Goal: Task Accomplishment & Management: Complete application form

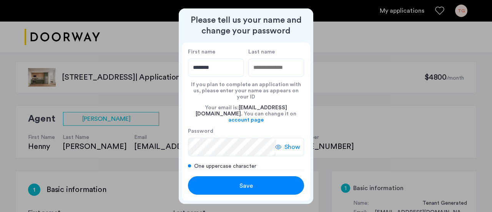
type input "********"
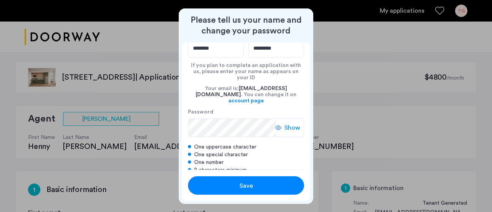
scroll to position [23, 0]
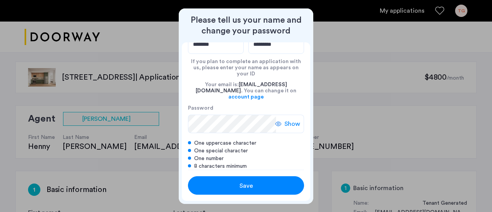
type input "*********"
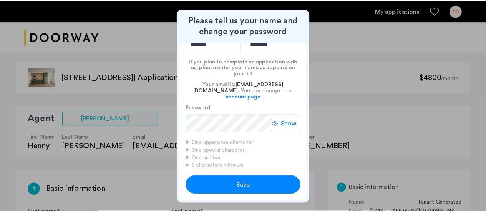
scroll to position [0, 0]
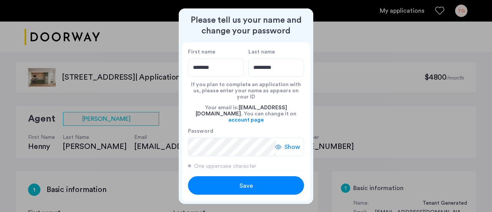
click at [243, 185] on span "Save" at bounding box center [246, 185] width 13 height 9
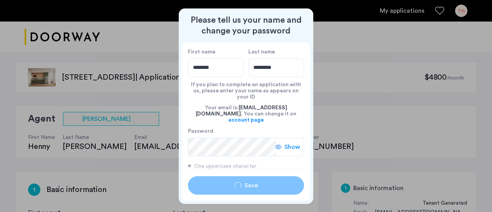
type input "********"
type input "*********"
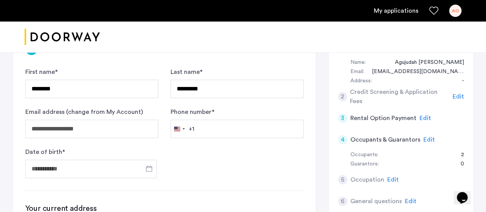
scroll to position [141, 0]
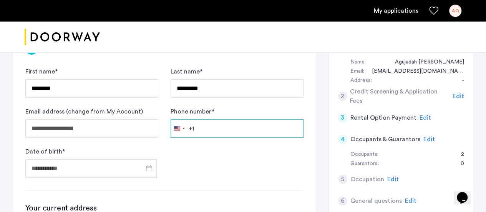
click at [216, 128] on input "Phone number *" at bounding box center [237, 128] width 133 height 18
type input "**********"
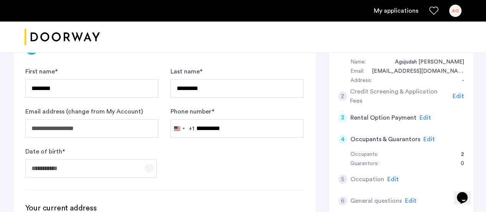
click at [146, 164] on span "Open calendar" at bounding box center [149, 168] width 18 height 18
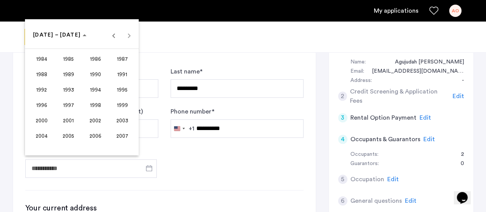
click at [118, 98] on button "1999" at bounding box center [122, 105] width 27 height 15
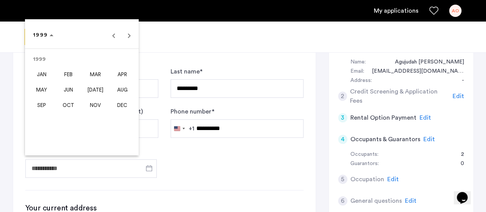
click at [63, 105] on span "OCT" at bounding box center [69, 105] width 24 height 14
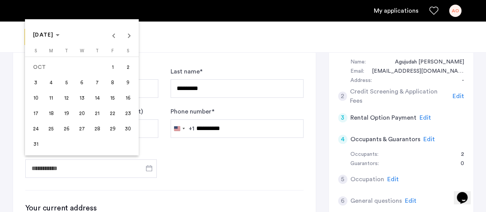
click at [103, 84] on span "7" at bounding box center [97, 83] width 14 height 14
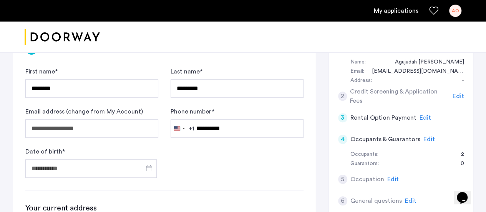
type input "**********"
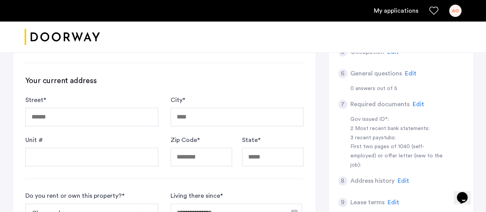
scroll to position [269, 0]
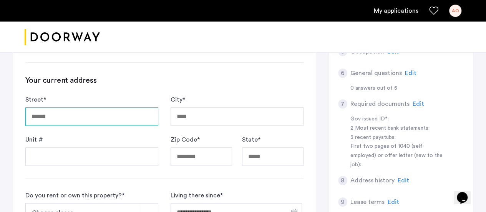
click at [82, 115] on input "Street *" at bounding box center [91, 116] width 133 height 18
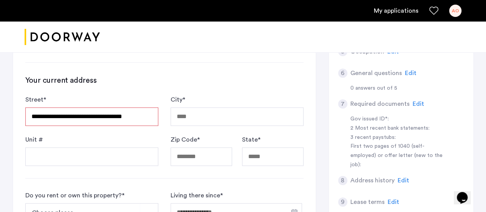
type input "**********"
type input "********"
type input "*****"
type input "**"
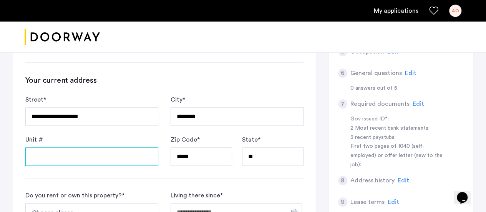
click at [115, 155] on input "Unit #" at bounding box center [91, 156] width 133 height 18
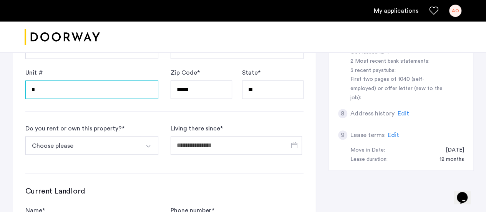
scroll to position [342, 0]
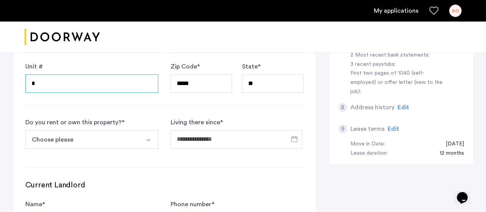
type input "*"
click at [150, 140] on img "Select option" at bounding box center [148, 140] width 6 height 6
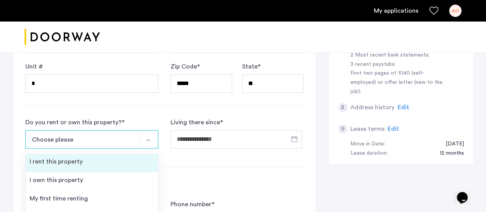
click at [107, 160] on li "I rent this property" at bounding box center [92, 163] width 132 height 18
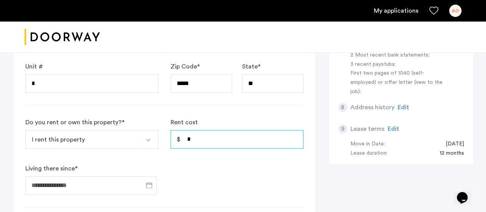
click at [207, 140] on input "*" at bounding box center [237, 139] width 133 height 18
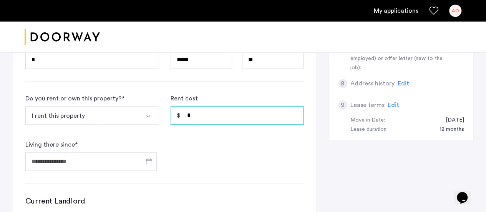
scroll to position [370, 0]
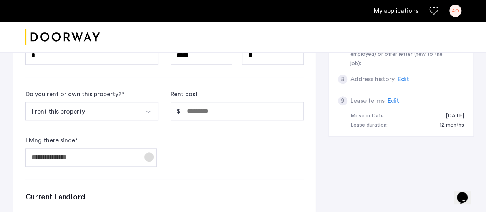
click at [145, 152] on span "Open calendar" at bounding box center [149, 157] width 18 height 18
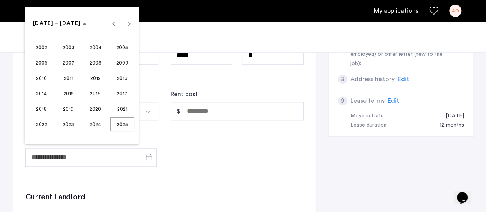
click at [99, 123] on span "2024" at bounding box center [95, 124] width 24 height 14
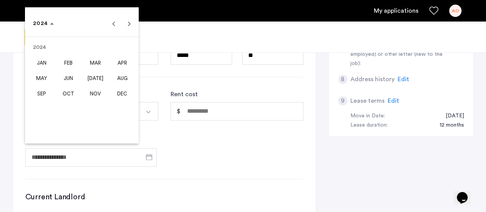
click at [95, 96] on span "NOV" at bounding box center [95, 94] width 24 height 14
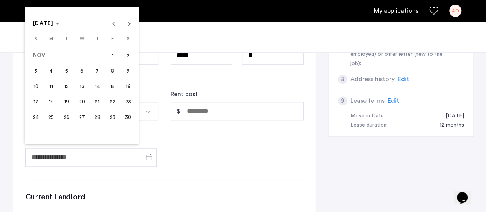
click at [112, 57] on span "1" at bounding box center [113, 55] width 14 height 14
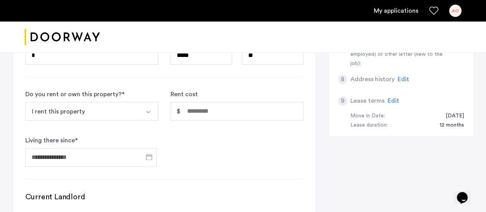
type input "**********"
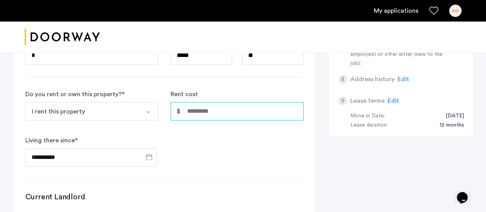
click at [213, 112] on input "Rent cost" at bounding box center [237, 111] width 133 height 18
type input "*****"
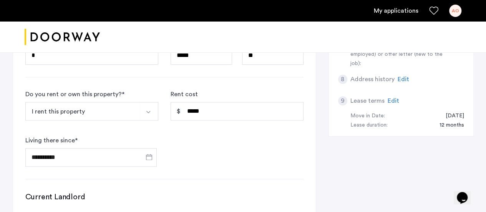
click at [211, 126] on form "**********" at bounding box center [164, 128] width 278 height 77
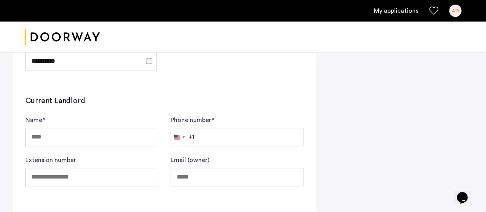
scroll to position [468, 0]
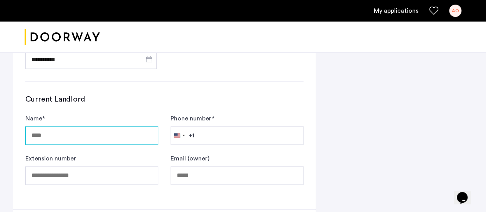
click at [84, 131] on input "Name *" at bounding box center [91, 135] width 133 height 18
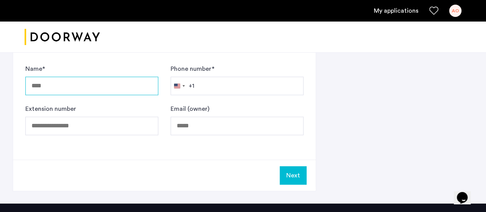
scroll to position [518, 0]
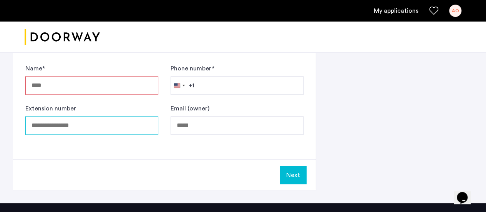
click at [62, 124] on input "Extension number" at bounding box center [91, 125] width 133 height 18
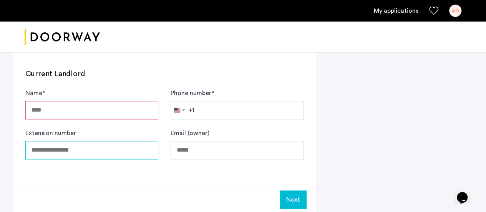
scroll to position [484, 0]
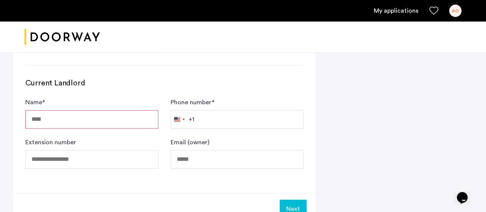
click at [60, 120] on input "Name *" at bounding box center [91, 119] width 133 height 18
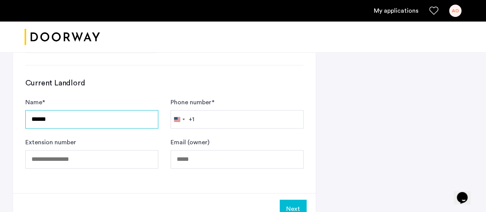
type input "******"
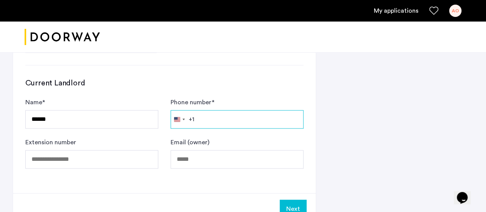
click at [228, 112] on input "Phone number *" at bounding box center [237, 119] width 133 height 18
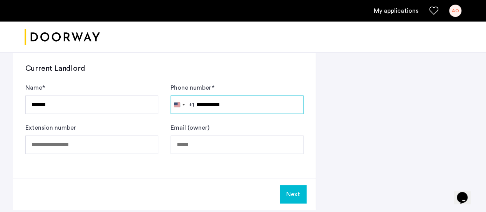
scroll to position [503, 0]
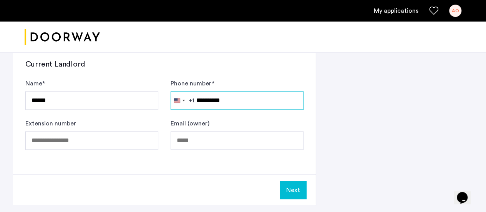
type input "**********"
click at [293, 191] on button "Next" at bounding box center [293, 190] width 27 height 18
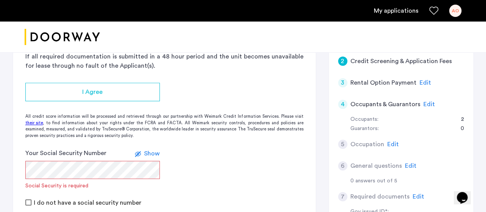
scroll to position [187, 0]
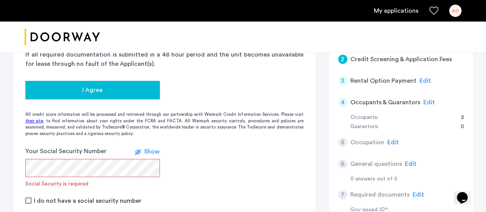
click at [128, 87] on div "I Agree" at bounding box center [93, 89] width 122 height 9
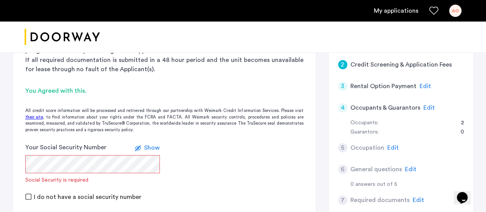
scroll to position [187, 0]
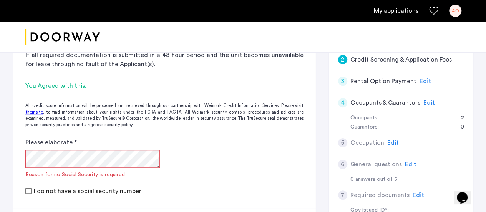
click at [226, 163] on form "Please elaborate * Reason for no Social Security is required I do not have a so…" at bounding box center [164, 167] width 303 height 58
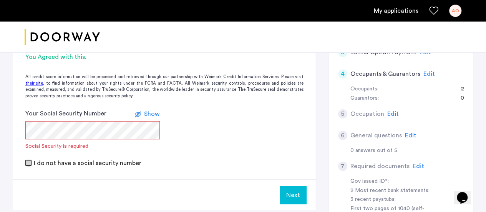
scroll to position [210, 0]
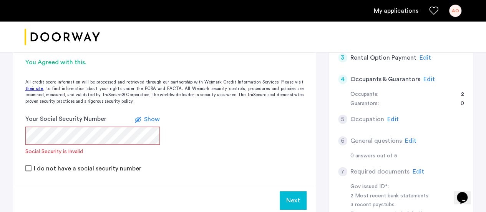
click at [146, 118] on span "Show" at bounding box center [152, 119] width 16 height 6
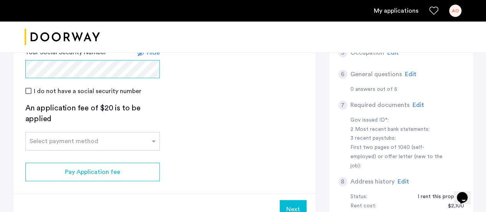
scroll to position [286, 0]
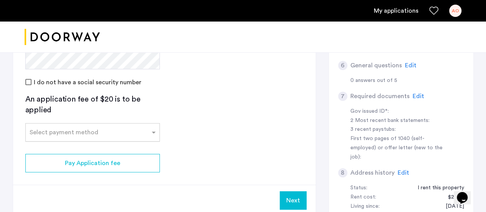
click at [148, 128] on div at bounding box center [93, 129] width 134 height 9
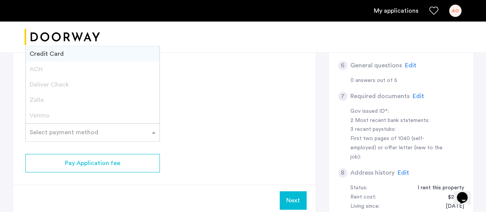
click at [186, 128] on app-credit-screening "2 Credit Screening & Application Fees Application Fees Please submit your appli…" at bounding box center [164, 50] width 303 height 330
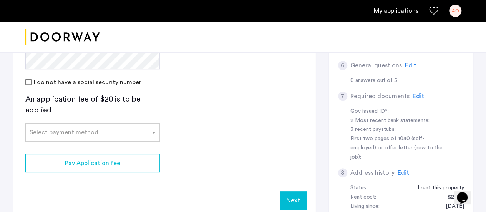
click at [42, 104] on div "An application fee of $20 is to be applied" at bounding box center [92, 105] width 135 height 22
click at [80, 135] on div "Select payment method" at bounding box center [64, 132] width 69 height 9
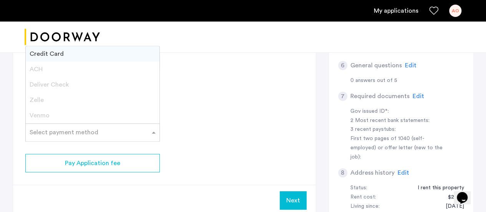
click at [37, 98] on span "Zelle" at bounding box center [37, 100] width 14 height 6
click at [54, 54] on span "Credit Card" at bounding box center [47, 54] width 34 height 6
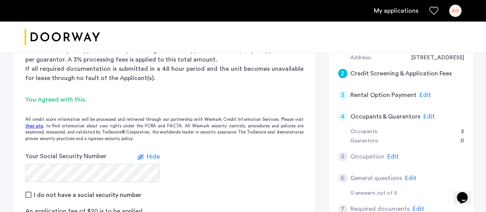
scroll to position [165, 0]
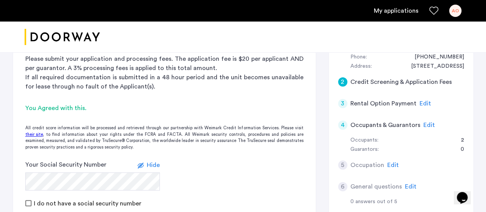
click at [427, 124] on span "Edit" at bounding box center [430, 125] width 12 height 6
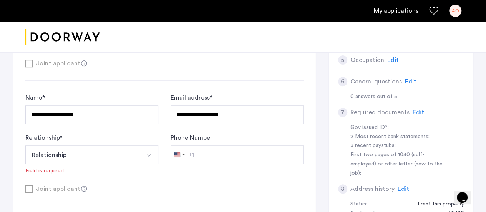
scroll to position [292, 0]
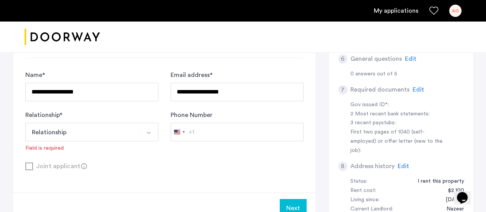
click at [32, 161] on div "Joint applicant" at bounding box center [164, 166] width 278 height 10
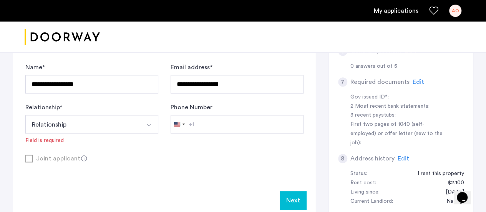
scroll to position [283, 0]
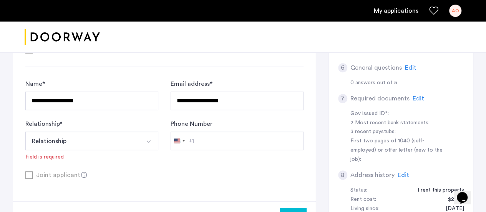
click at [149, 138] on img "Select option" at bounding box center [149, 141] width 6 height 6
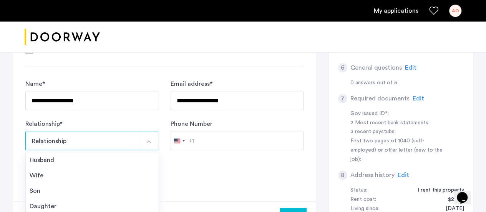
click at [197, 170] on div "Joint applicant" at bounding box center [164, 175] width 278 height 10
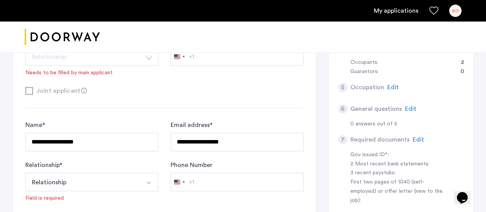
scroll to position [257, 0]
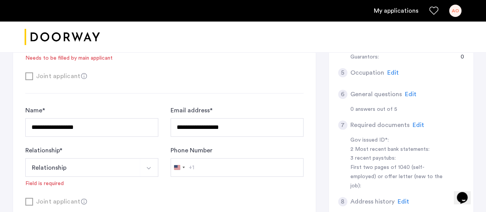
click at [146, 166] on img "Select option" at bounding box center [149, 168] width 6 height 6
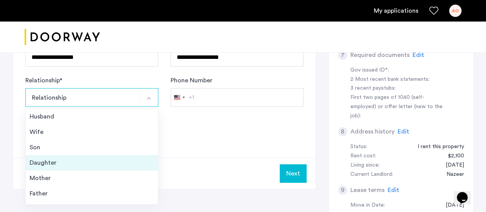
scroll to position [27, 0]
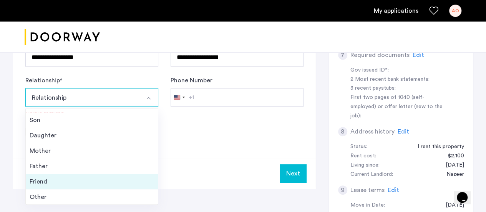
click at [101, 177] on div "Friend" at bounding box center [92, 181] width 125 height 9
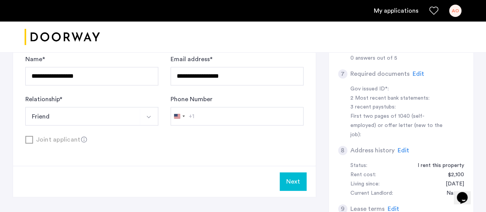
scroll to position [301, 0]
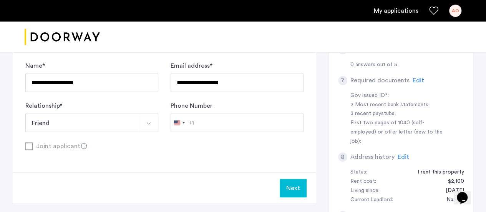
click at [286, 187] on button "Next" at bounding box center [293, 188] width 27 height 18
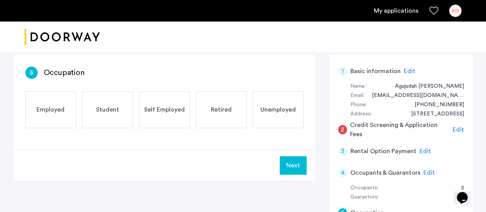
scroll to position [118, 0]
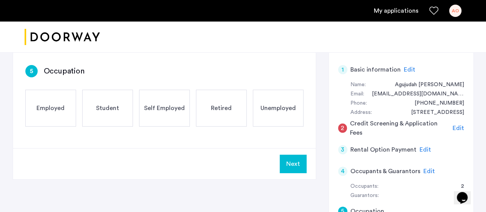
click at [54, 113] on div "Employed" at bounding box center [50, 108] width 51 height 37
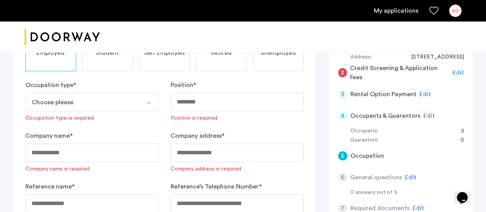
scroll to position [176, 0]
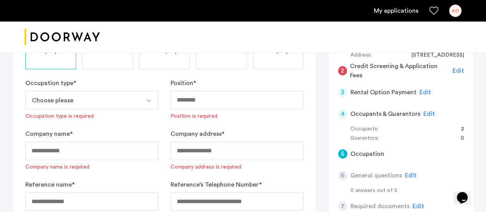
click at [430, 111] on span "Edit" at bounding box center [430, 114] width 12 height 6
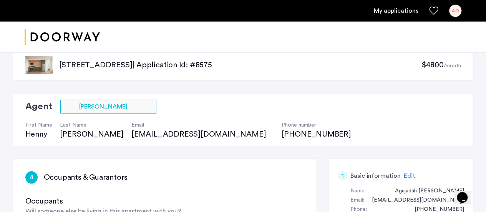
scroll to position [0, 0]
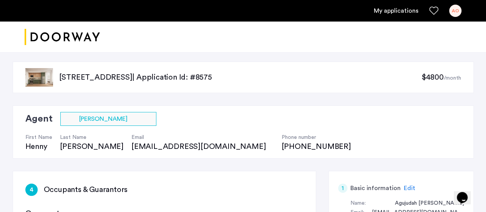
click at [44, 35] on img "Cazamio logo" at bounding box center [62, 37] width 75 height 29
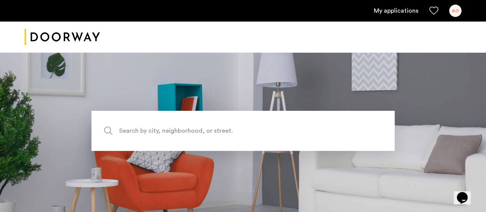
click at [403, 9] on link "My applications" at bounding box center [396, 10] width 45 height 9
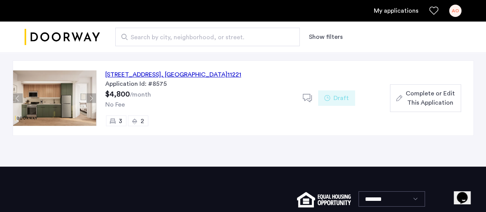
scroll to position [63, 0]
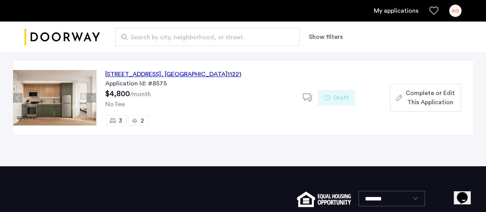
click at [307, 93] on use at bounding box center [307, 97] width 9 height 8
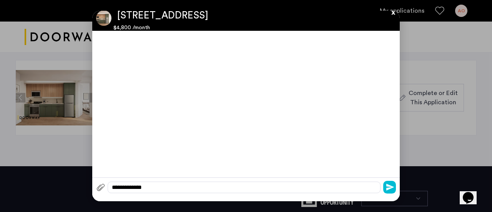
scroll to position [0, 0]
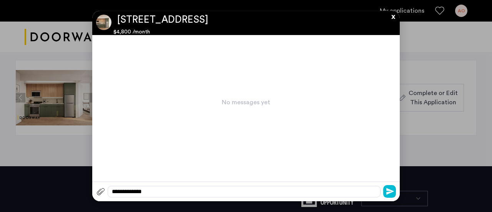
click at [147, 195] on div "**********" at bounding box center [244, 192] width 273 height 12
click at [140, 191] on div "**********" at bounding box center [244, 192] width 273 height 12
click at [296, 192] on div "**********" at bounding box center [244, 192] width 273 height 12
click at [390, 191] on icon "submit" at bounding box center [390, 191] width 8 height 8
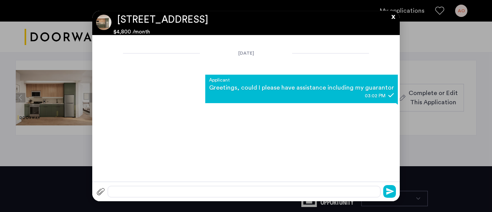
click at [393, 17] on button "x" at bounding box center [392, 15] width 12 height 8
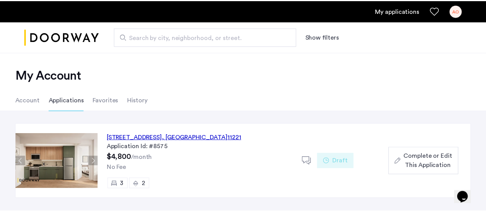
scroll to position [63, 0]
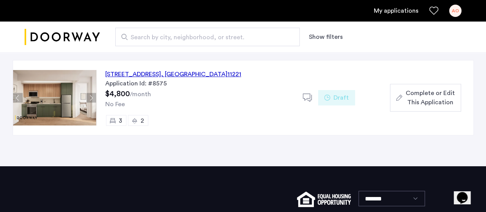
click at [309, 97] on icon at bounding box center [308, 98] width 10 height 10
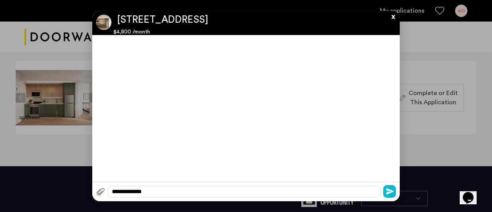
scroll to position [0, 0]
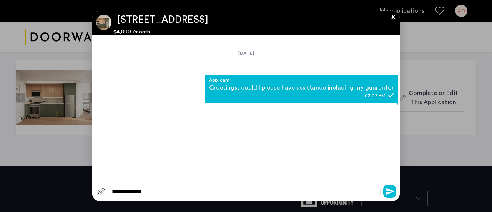
click at [391, 18] on button "x" at bounding box center [392, 15] width 12 height 8
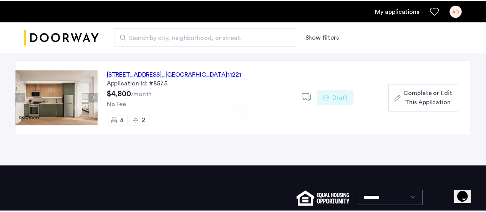
scroll to position [63, 0]
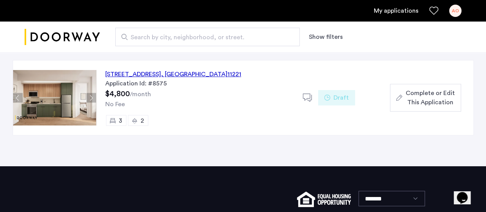
click at [400, 93] on div "Complete or Edit This Application" at bounding box center [425, 97] width 58 height 18
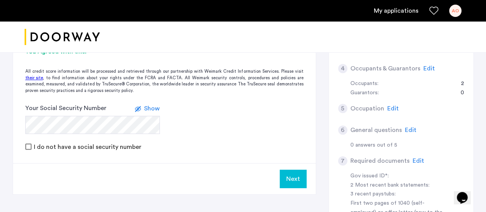
scroll to position [152, 0]
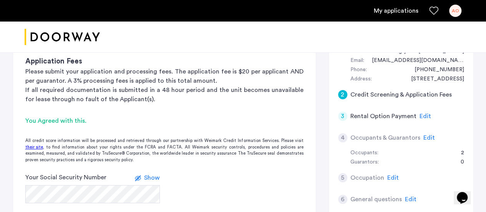
click at [68, 119] on div "You Agreed with this." at bounding box center [164, 120] width 278 height 9
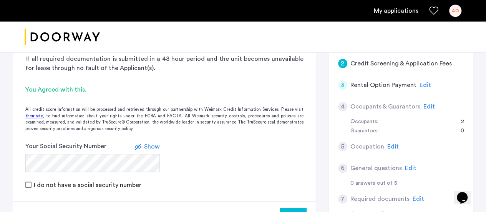
scroll to position [183, 0]
click at [402, 111] on div "4 Occupants & Guarantors Edit" at bounding box center [401, 107] width 126 height 22
click at [428, 106] on span "Edit" at bounding box center [430, 107] width 12 height 6
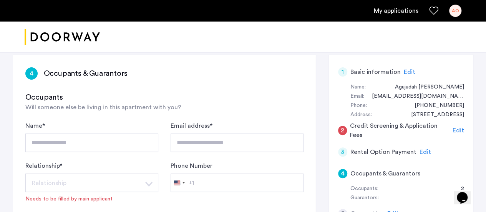
scroll to position [0, 0]
